Goal: Task Accomplishment & Management: Use online tool/utility

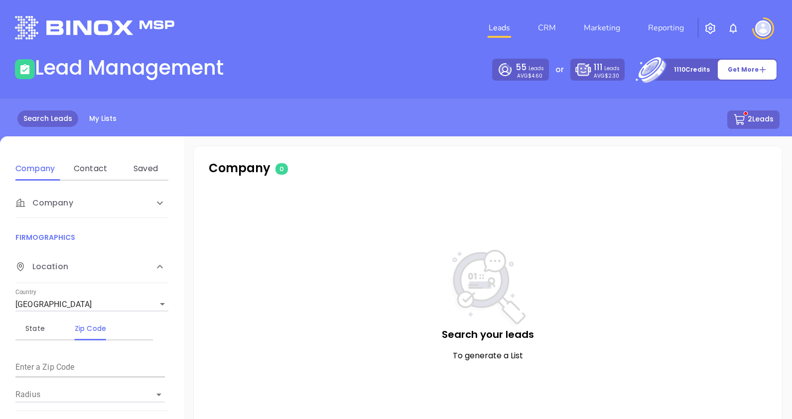
click at [62, 208] on span "Company" at bounding box center [44, 203] width 58 height 12
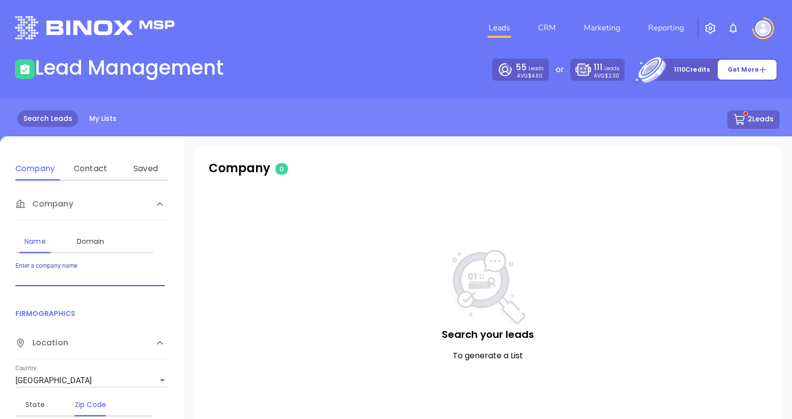
drag, startPoint x: 49, startPoint y: 274, endPoint x: 27, endPoint y: 266, distance: 22.7
click at [27, 266] on div "Enter a company name" at bounding box center [89, 274] width 149 height 24
type input "thermal equipment sales"
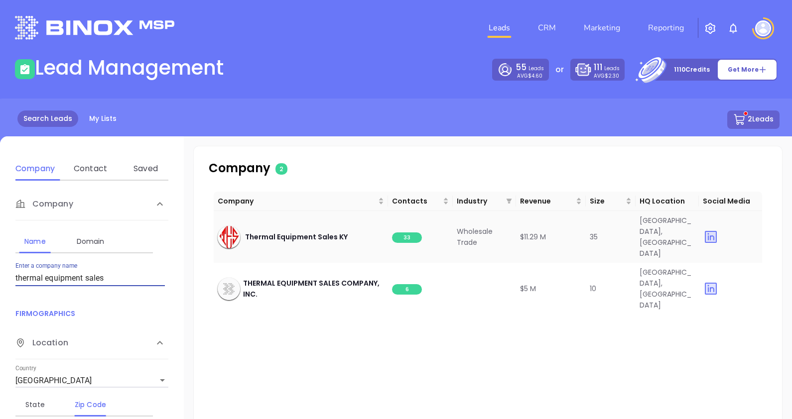
click at [410, 232] on span "33" at bounding box center [407, 237] width 30 height 10
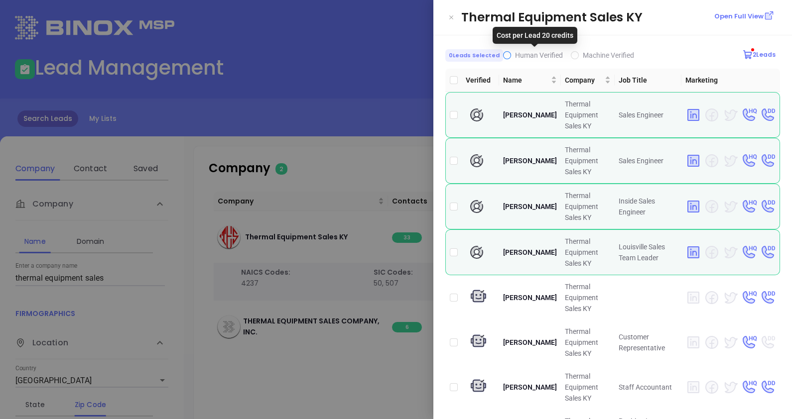
click at [528, 56] on span "Human Verified" at bounding box center [539, 55] width 48 height 8
click at [511, 56] on input "Human Verified" at bounding box center [507, 55] width 8 height 8
checkbox input "true"
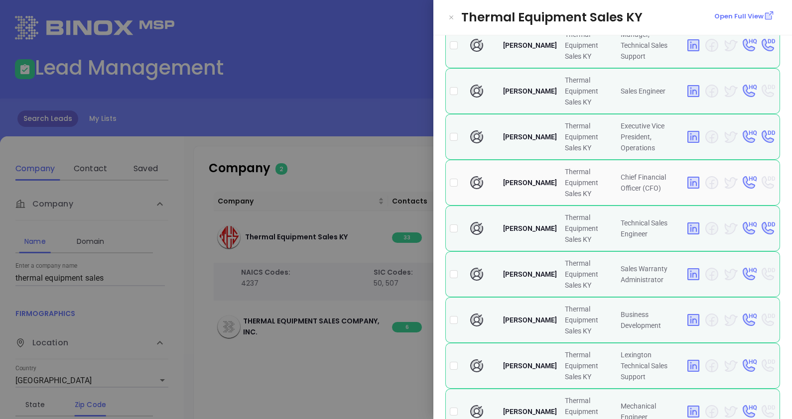
scroll to position [212, 0]
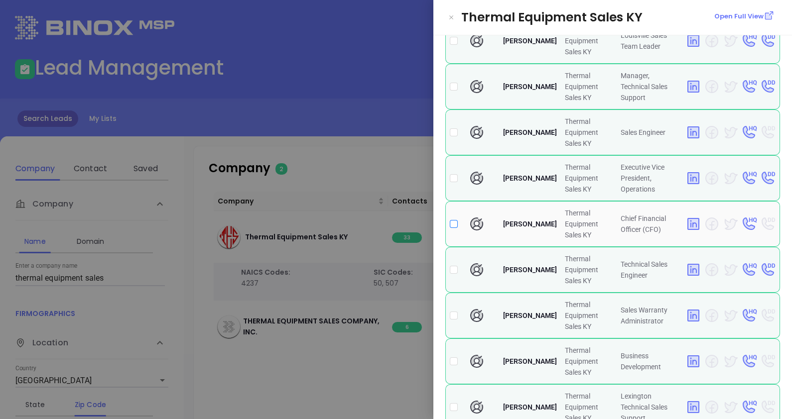
click at [455, 220] on input "checkbox" at bounding box center [454, 224] width 8 height 8
checkbox input "true"
click at [392, 147] on div at bounding box center [396, 209] width 792 height 419
